Goal: Use online tool/utility: Utilize a website feature to perform a specific function

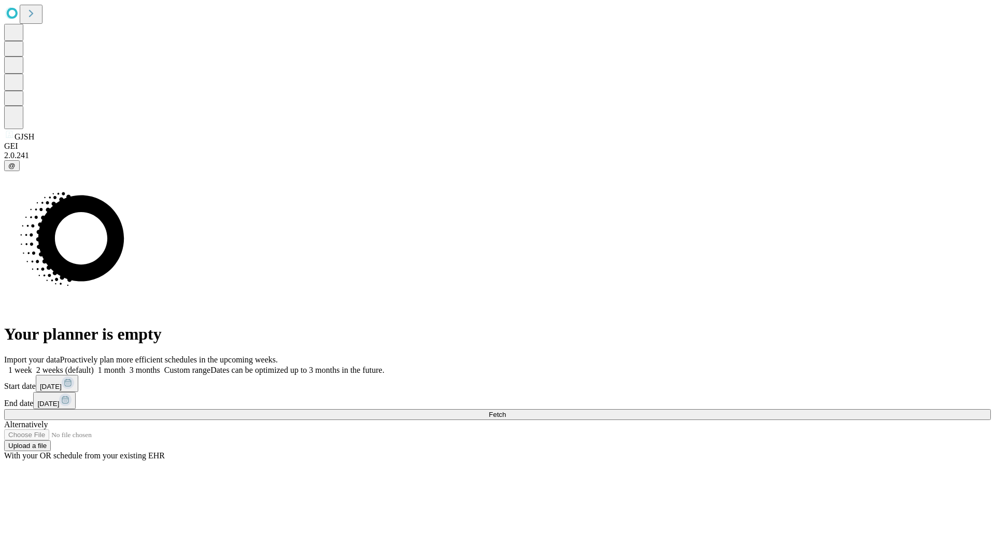
click at [506, 411] on span "Fetch" at bounding box center [497, 415] width 17 height 8
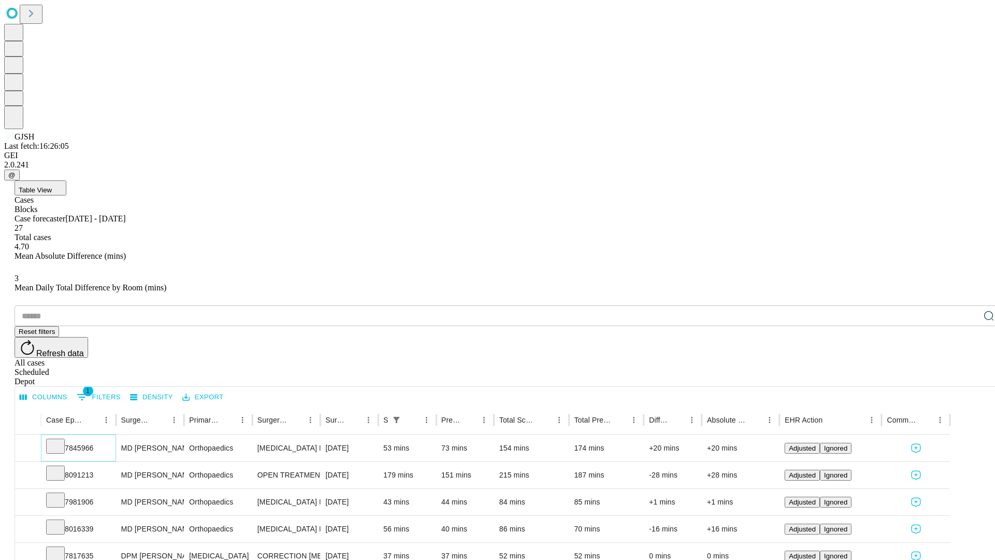
click at [61, 440] on icon at bounding box center [55, 445] width 10 height 10
